Goal: Task Accomplishment & Management: Complete application form

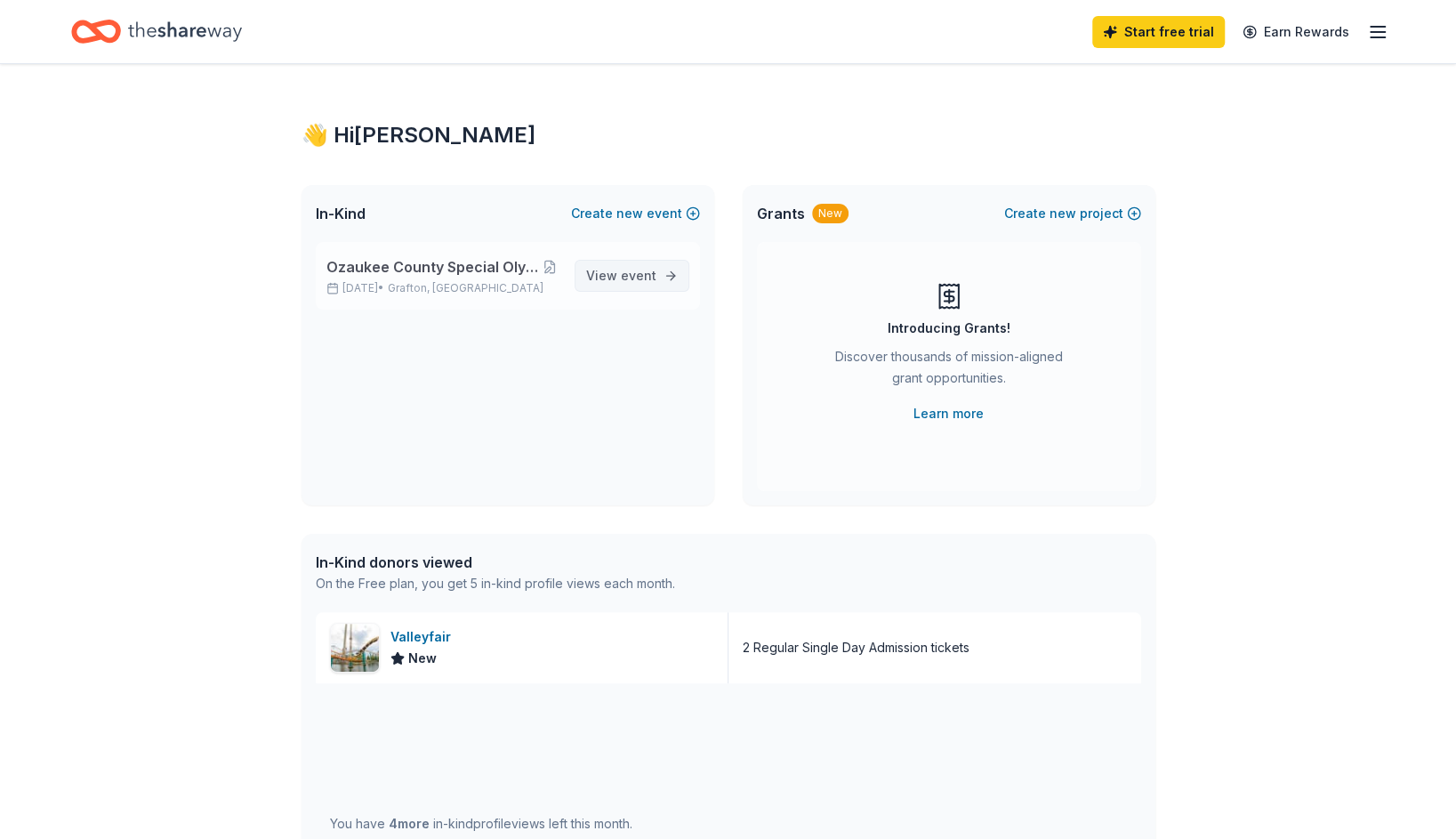
click at [664, 278] on link "View event" at bounding box center [632, 275] width 115 height 32
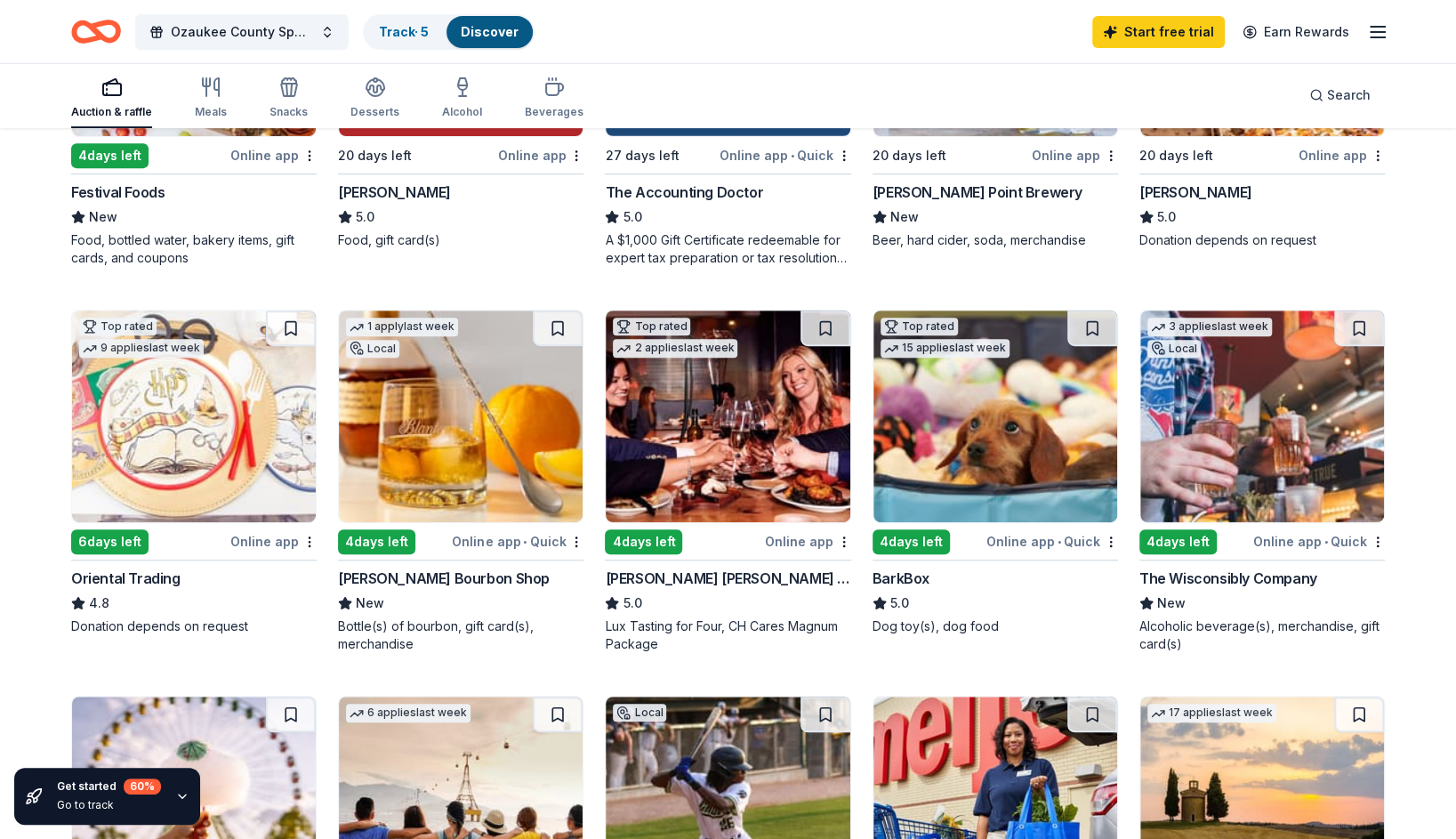
scroll to position [445, 0]
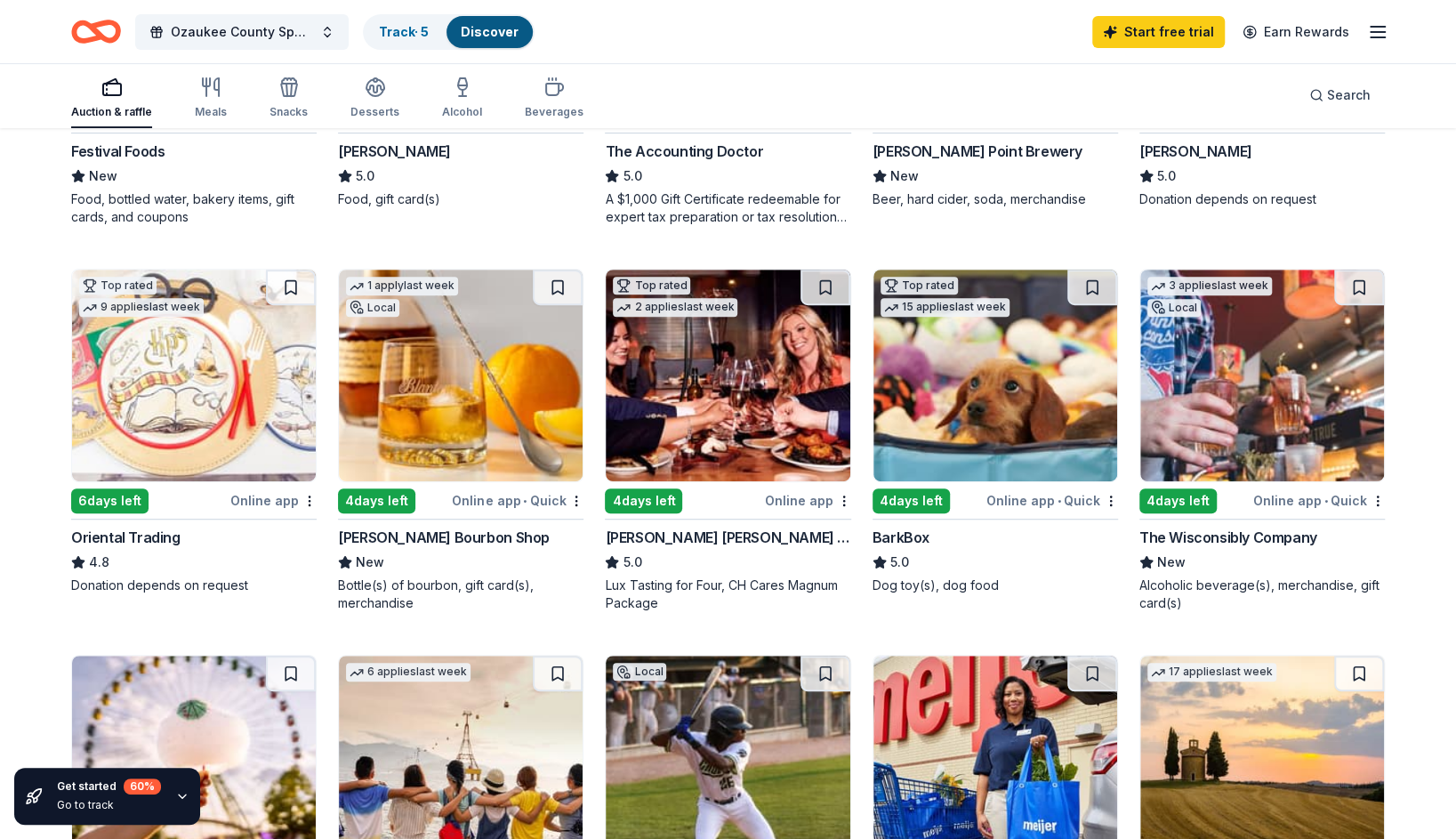
click at [133, 537] on div "Oriental Trading" at bounding box center [126, 537] width 110 height 21
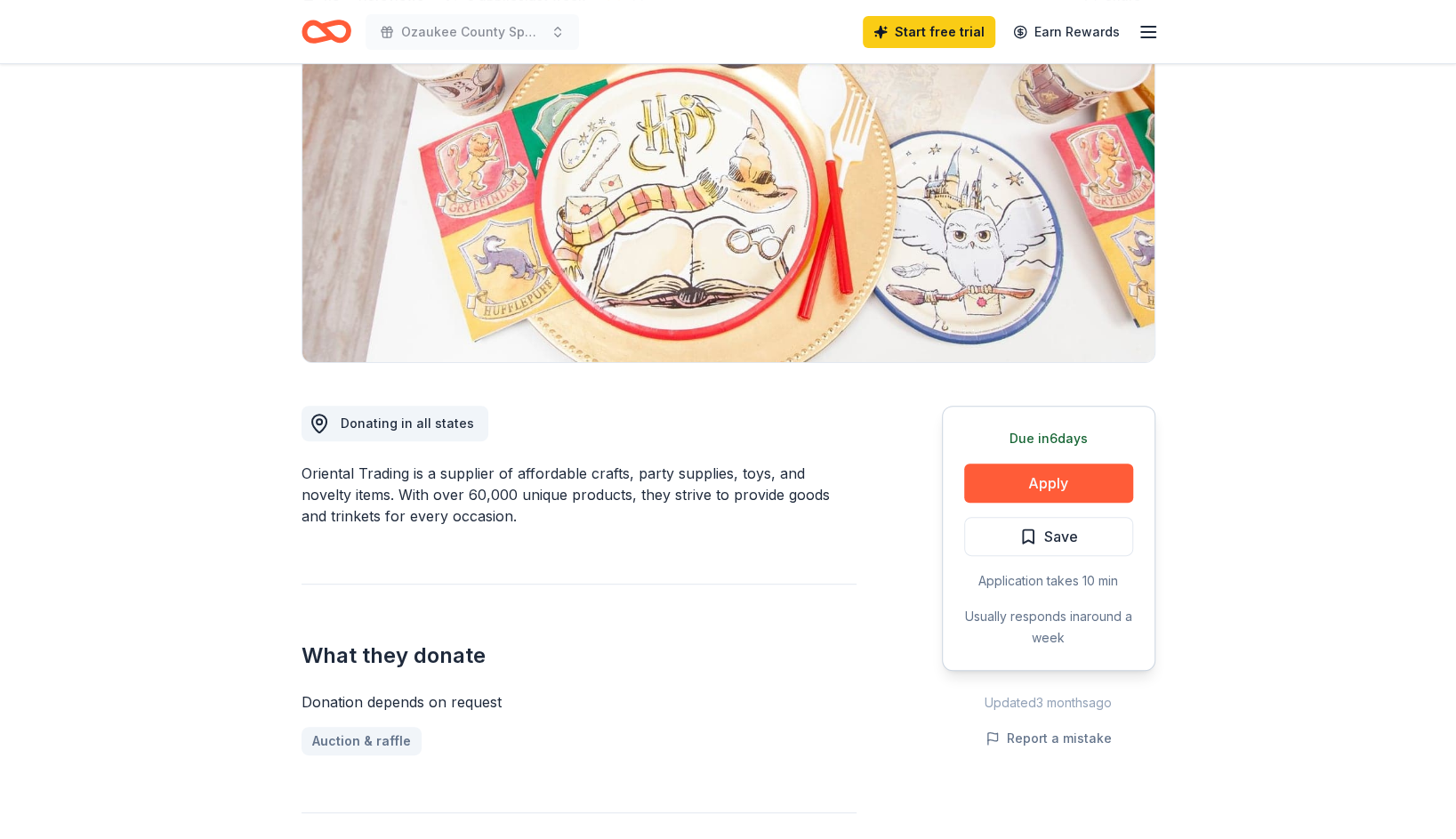
scroll to position [178, 0]
click at [374, 737] on link "Auction & raffle" at bounding box center [368, 741] width 134 height 28
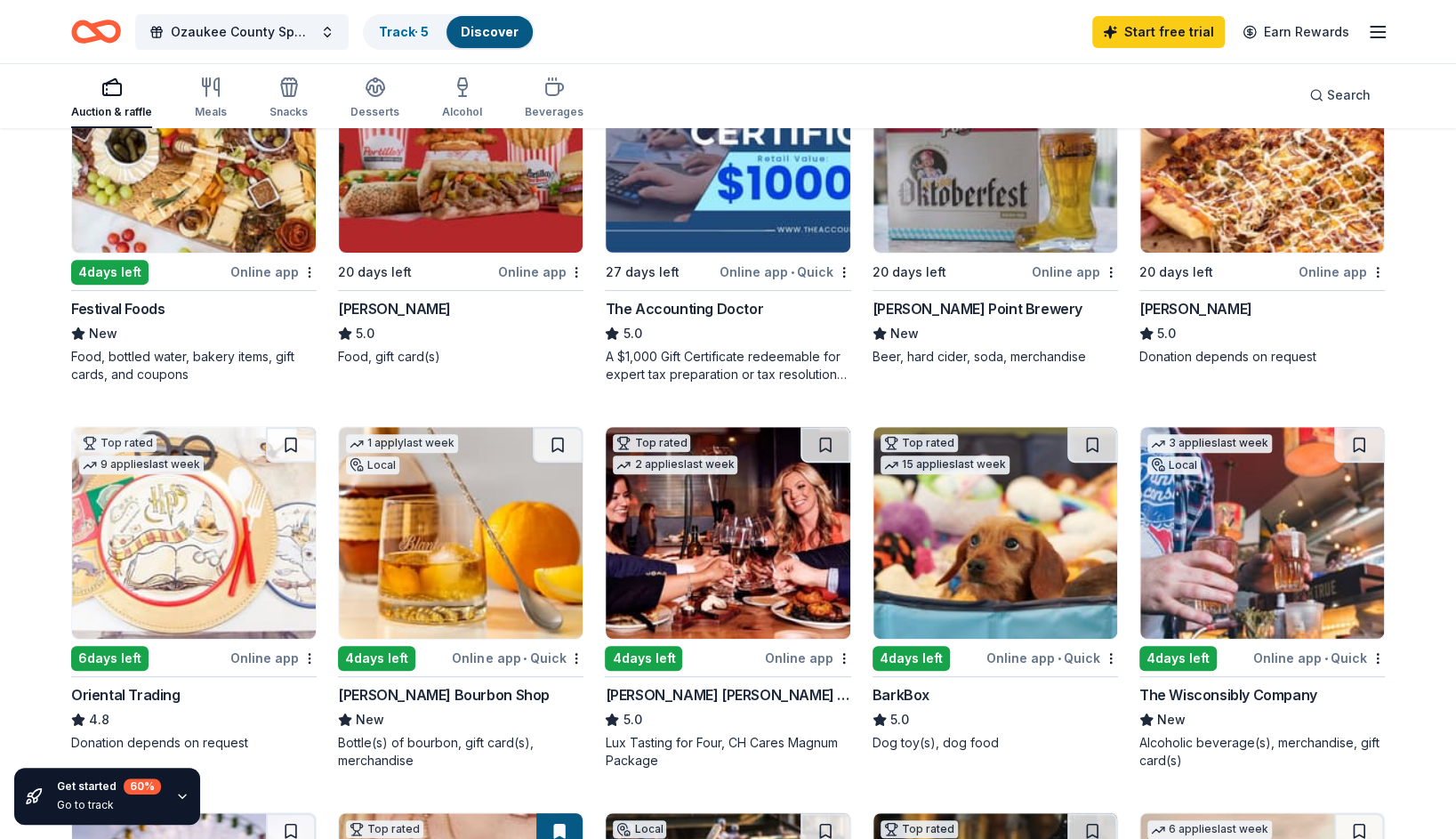
scroll to position [356, 0]
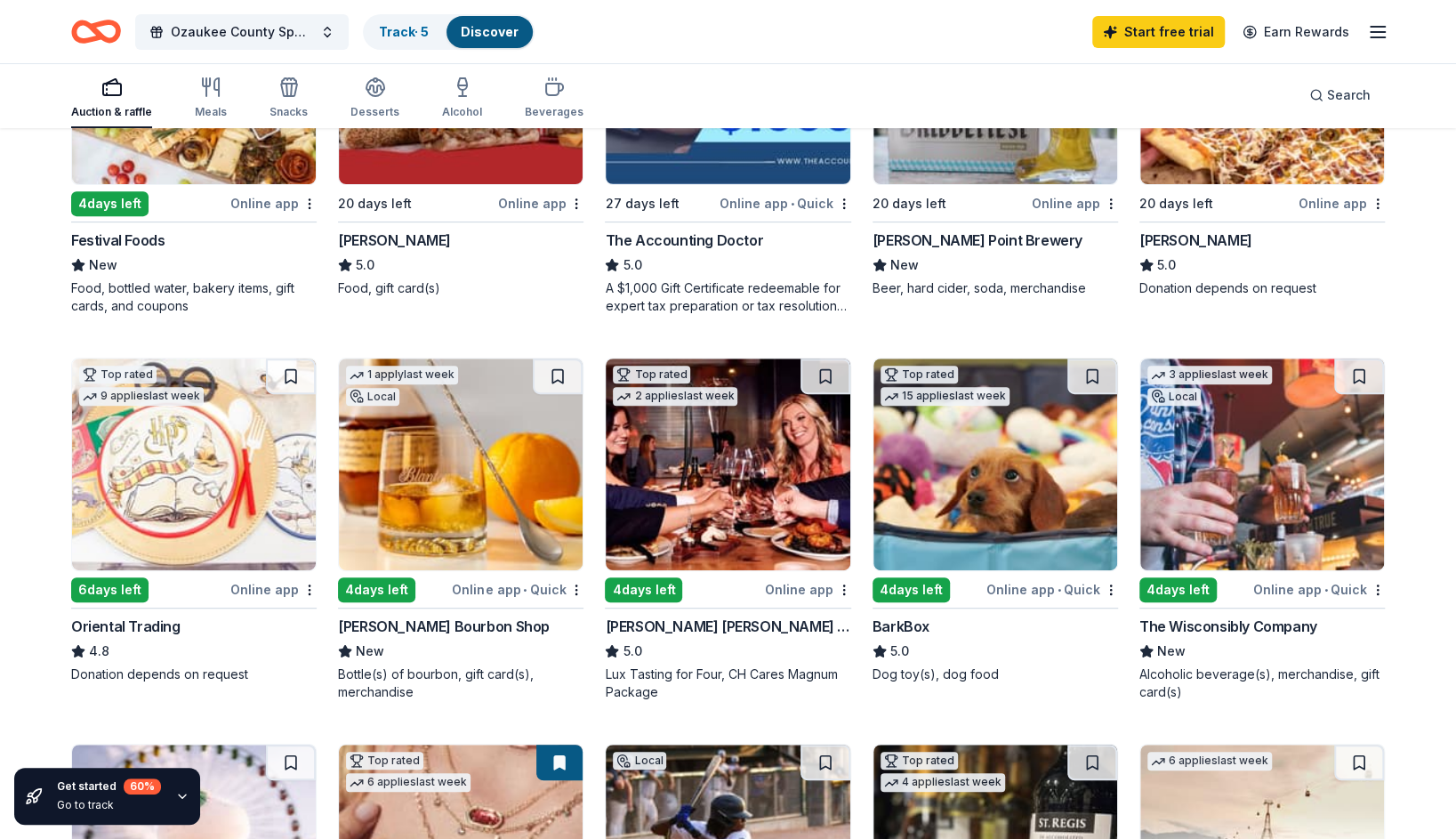
click at [120, 621] on div "Oriental Trading" at bounding box center [126, 626] width 110 height 21
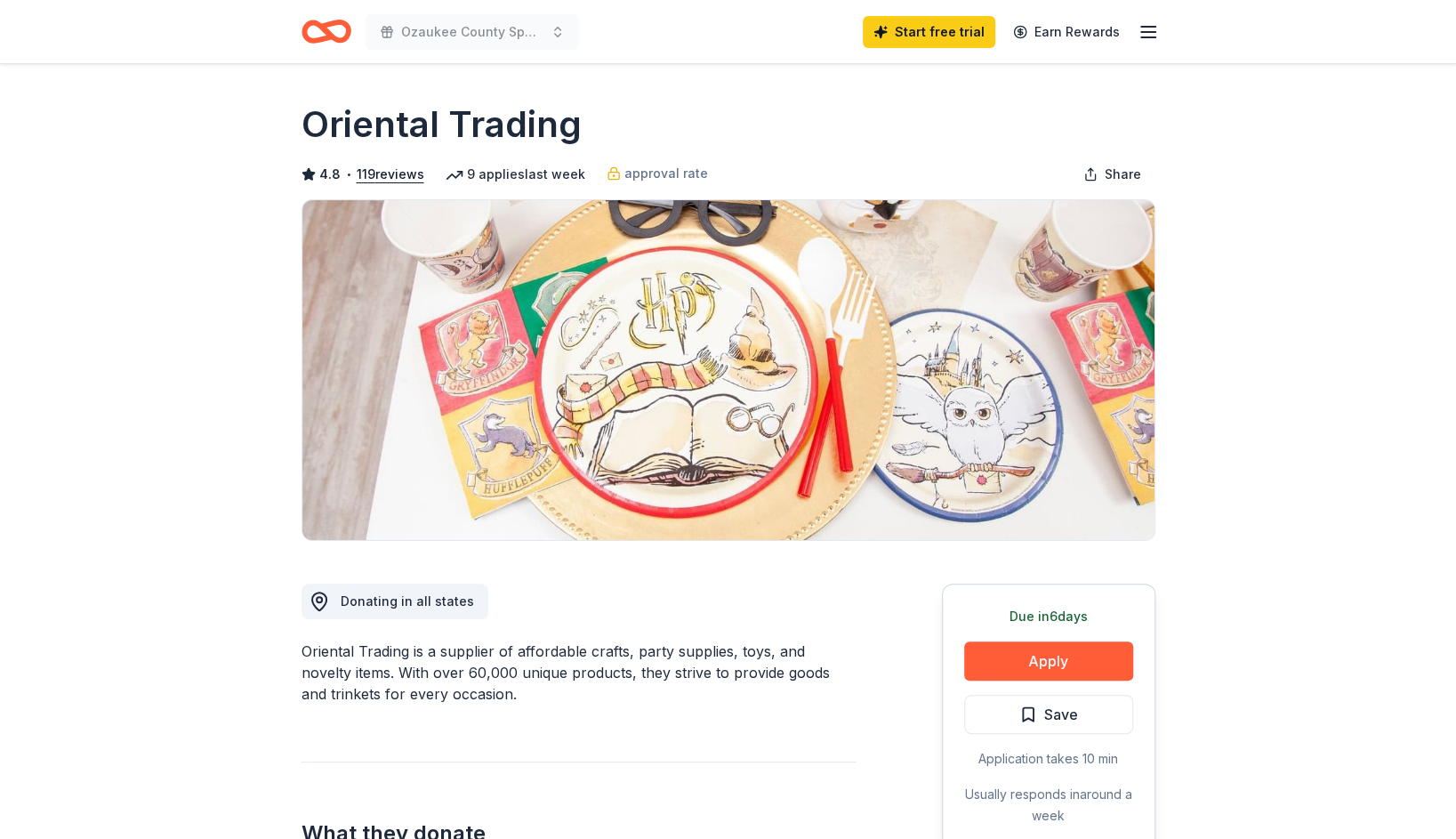
click at [395, 602] on span "Donating in all states" at bounding box center [407, 601] width 133 height 16
click at [1022, 664] on button "Apply" at bounding box center [1049, 661] width 169 height 39
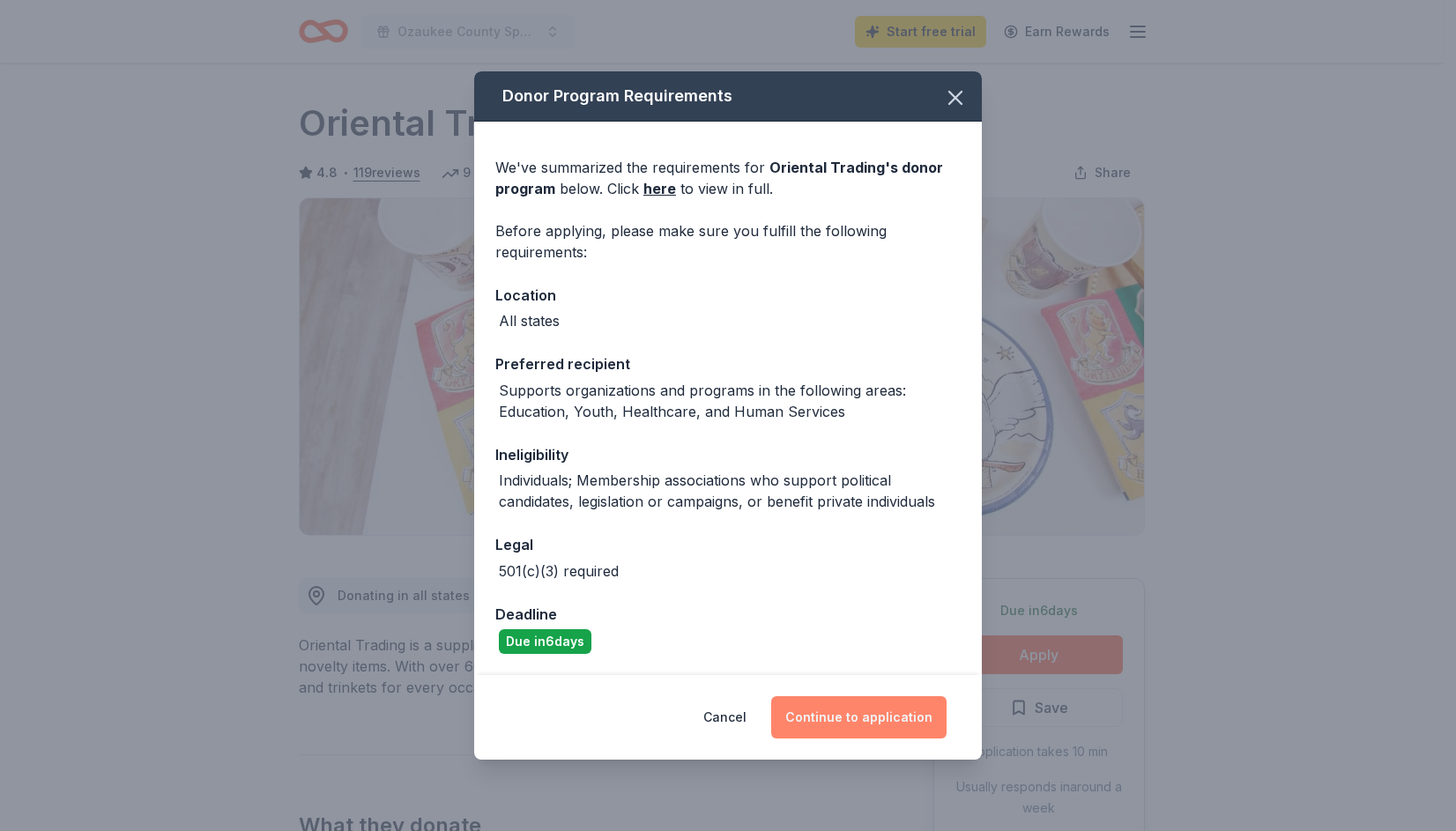
click at [865, 711] on button "Continue to application" at bounding box center [859, 717] width 176 height 43
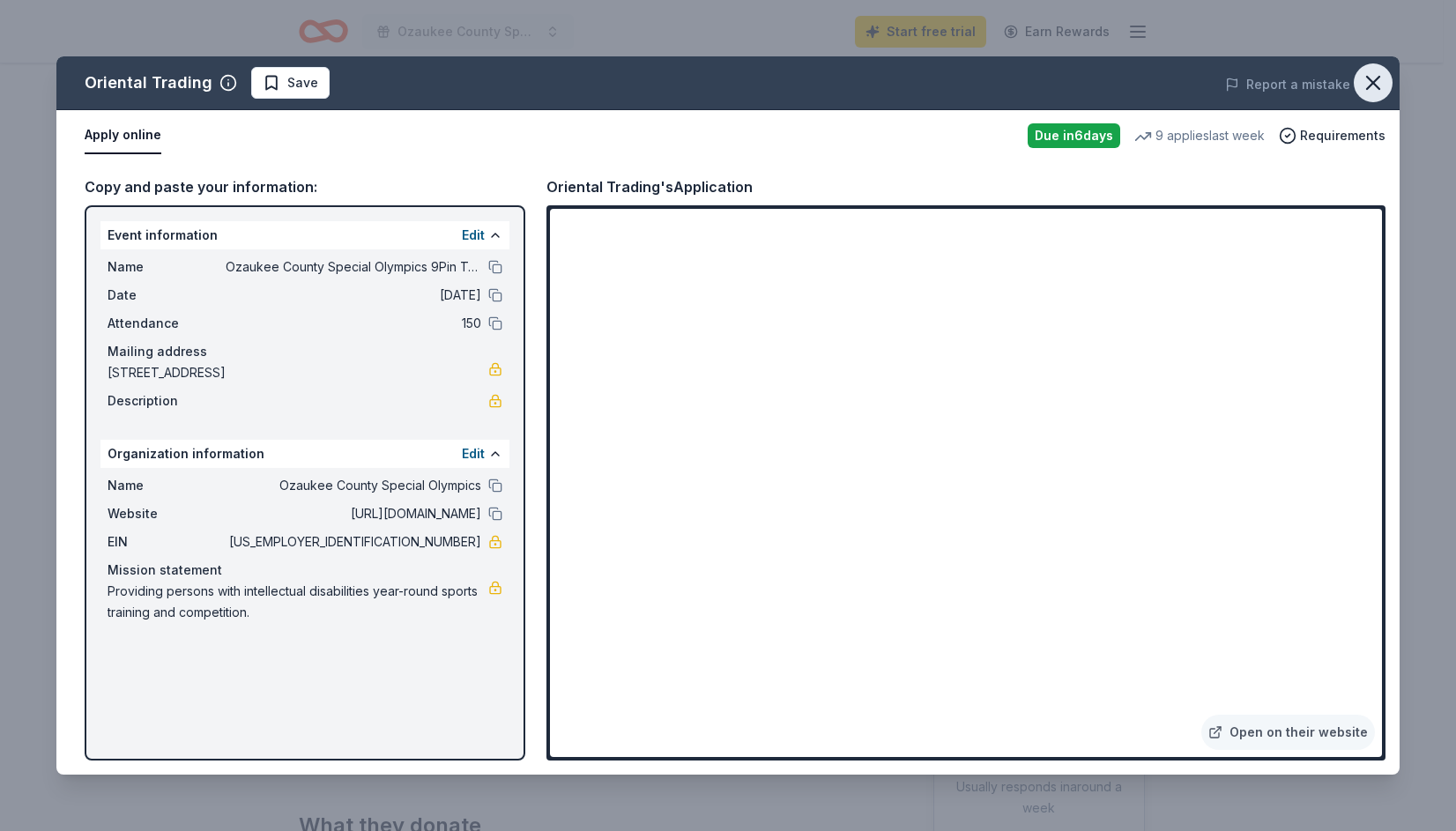
click at [1375, 80] on icon "button" at bounding box center [1374, 83] width 13 height 13
